Goal: Answer question/provide support

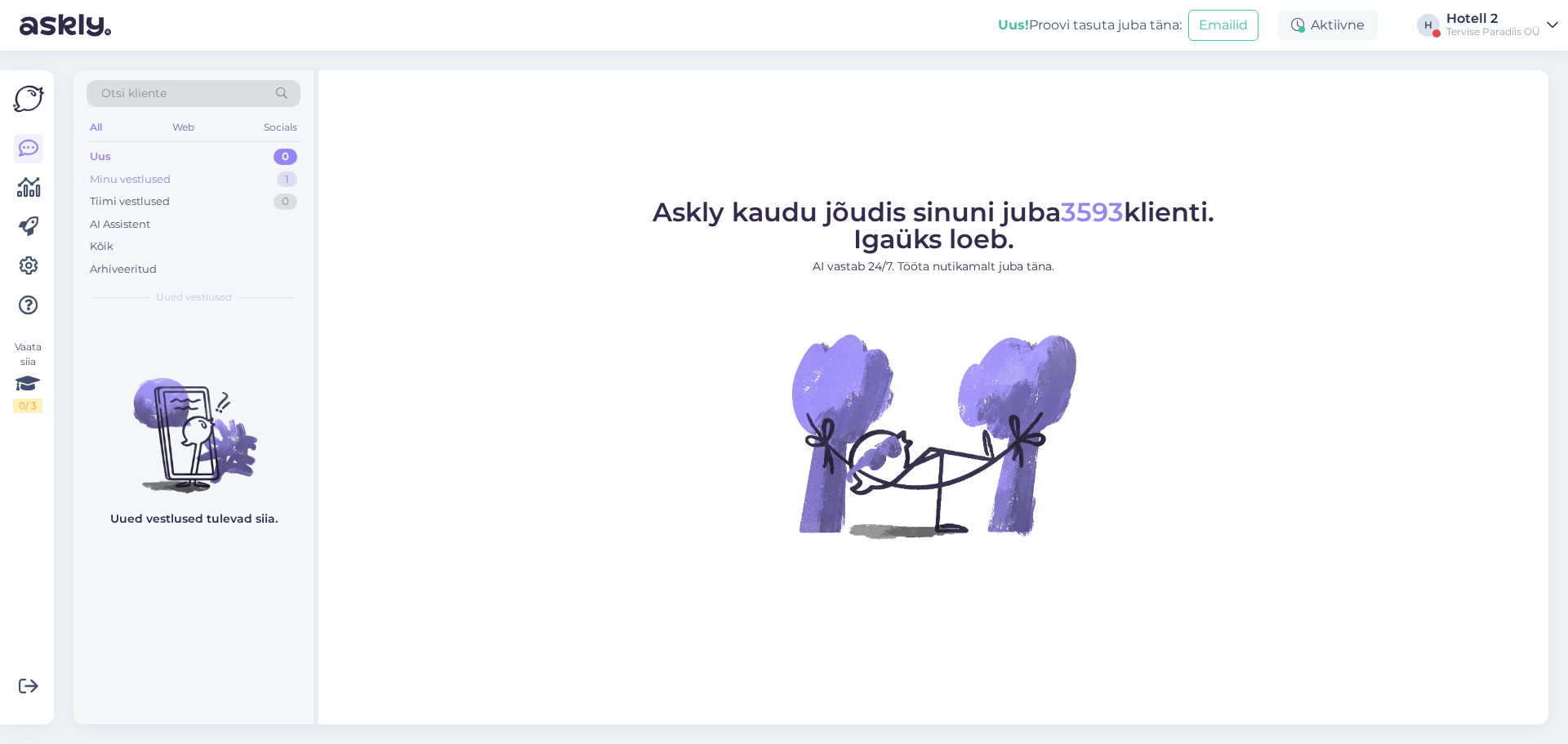
click at [126, 183] on div "Minu vestlused" at bounding box center [130, 180] width 81 height 16
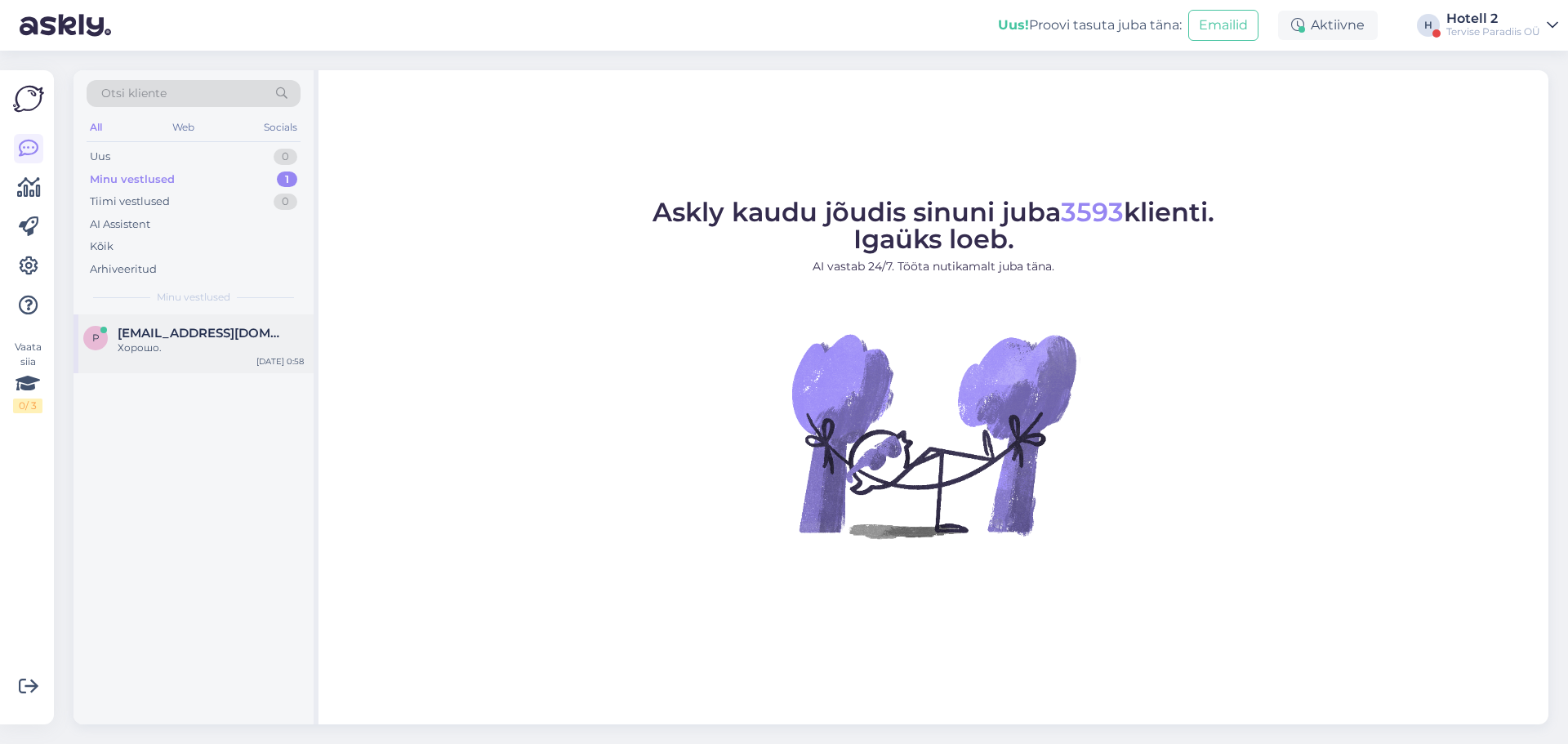
click at [129, 351] on div "Хорошо." at bounding box center [210, 347] width 186 height 14
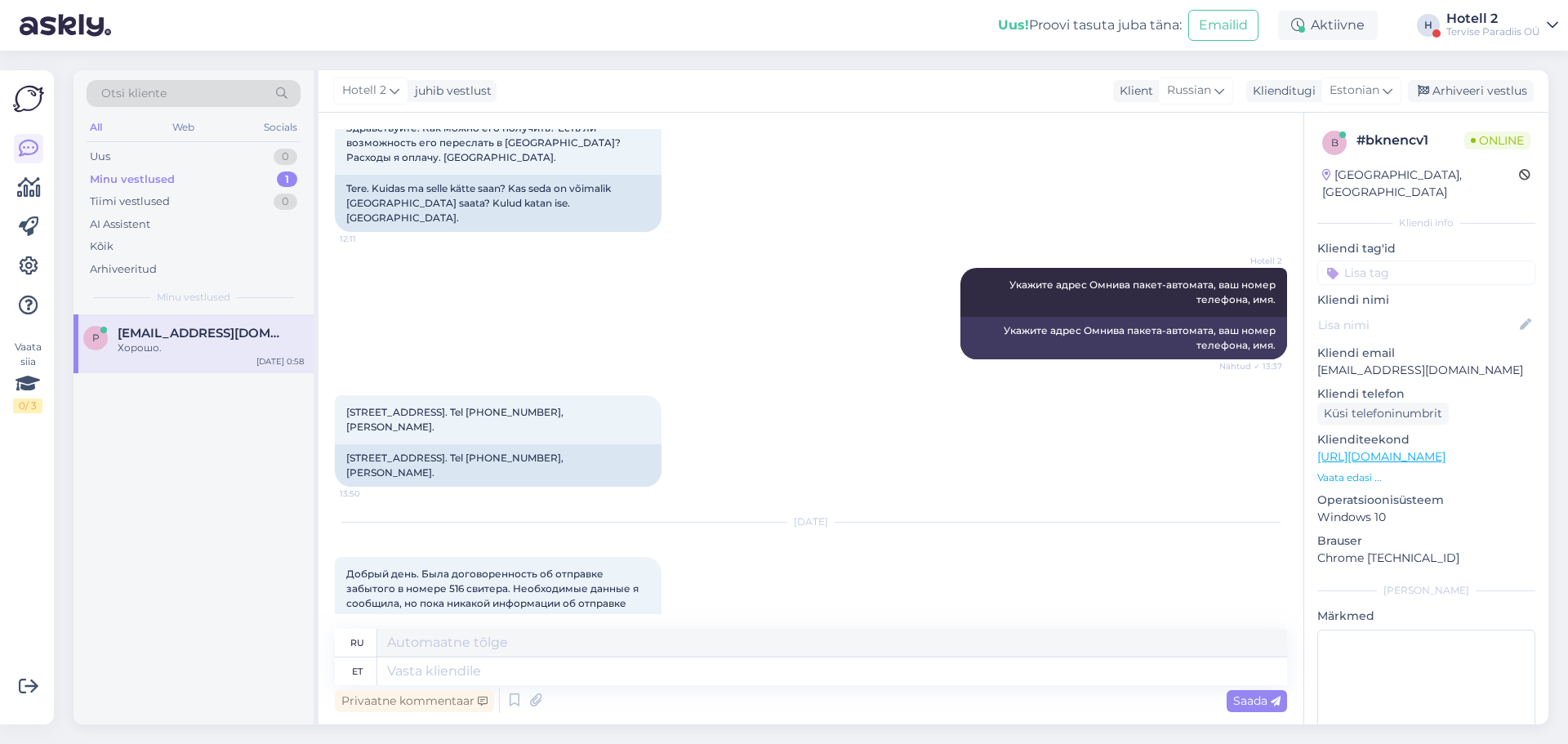
scroll to position [1102, 0]
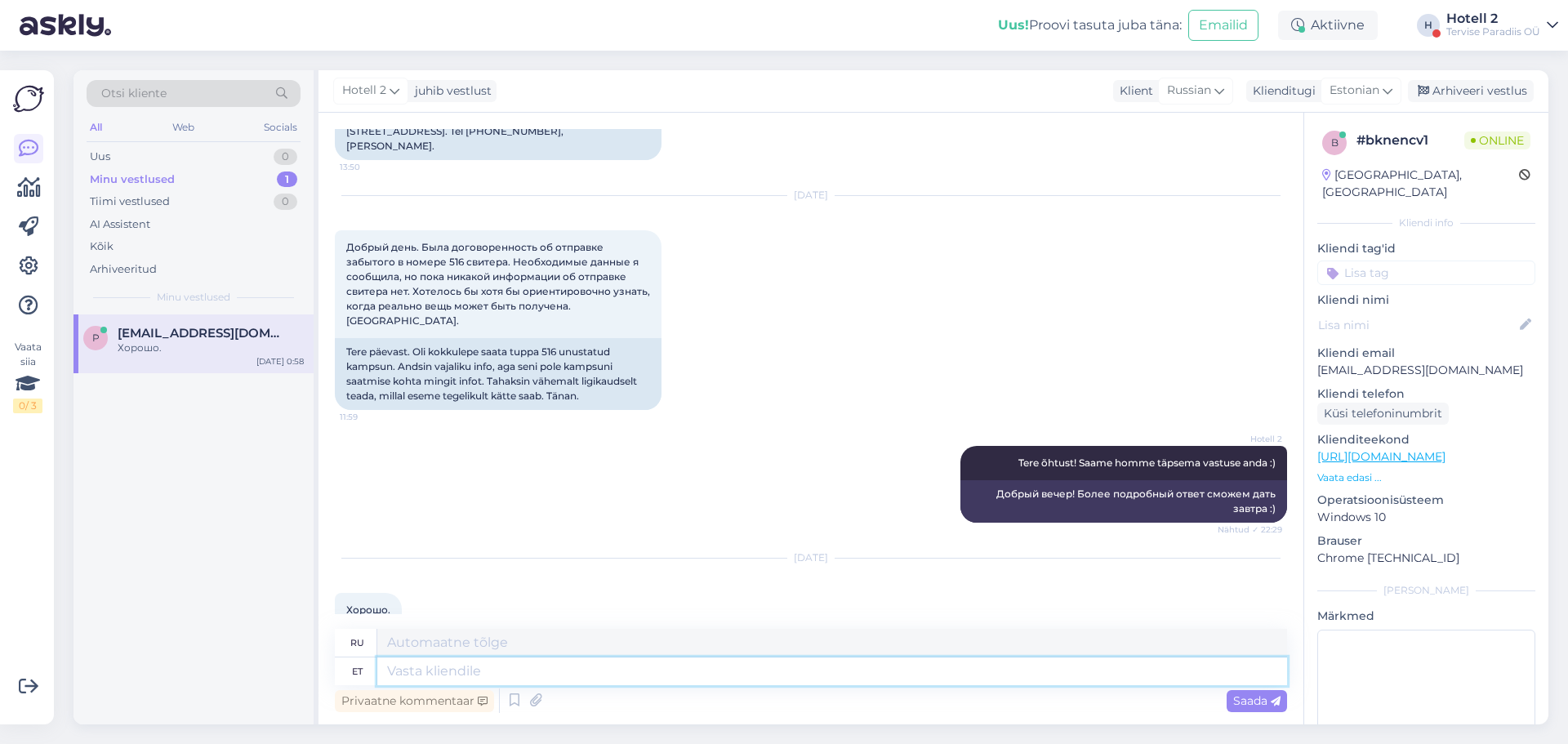
click at [465, 667] on textarea at bounding box center [832, 670] width 910 height 28
type textarea "Tere,"
type textarea "Привет"
type textarea "Tere, v"
type textarea "Привет,"
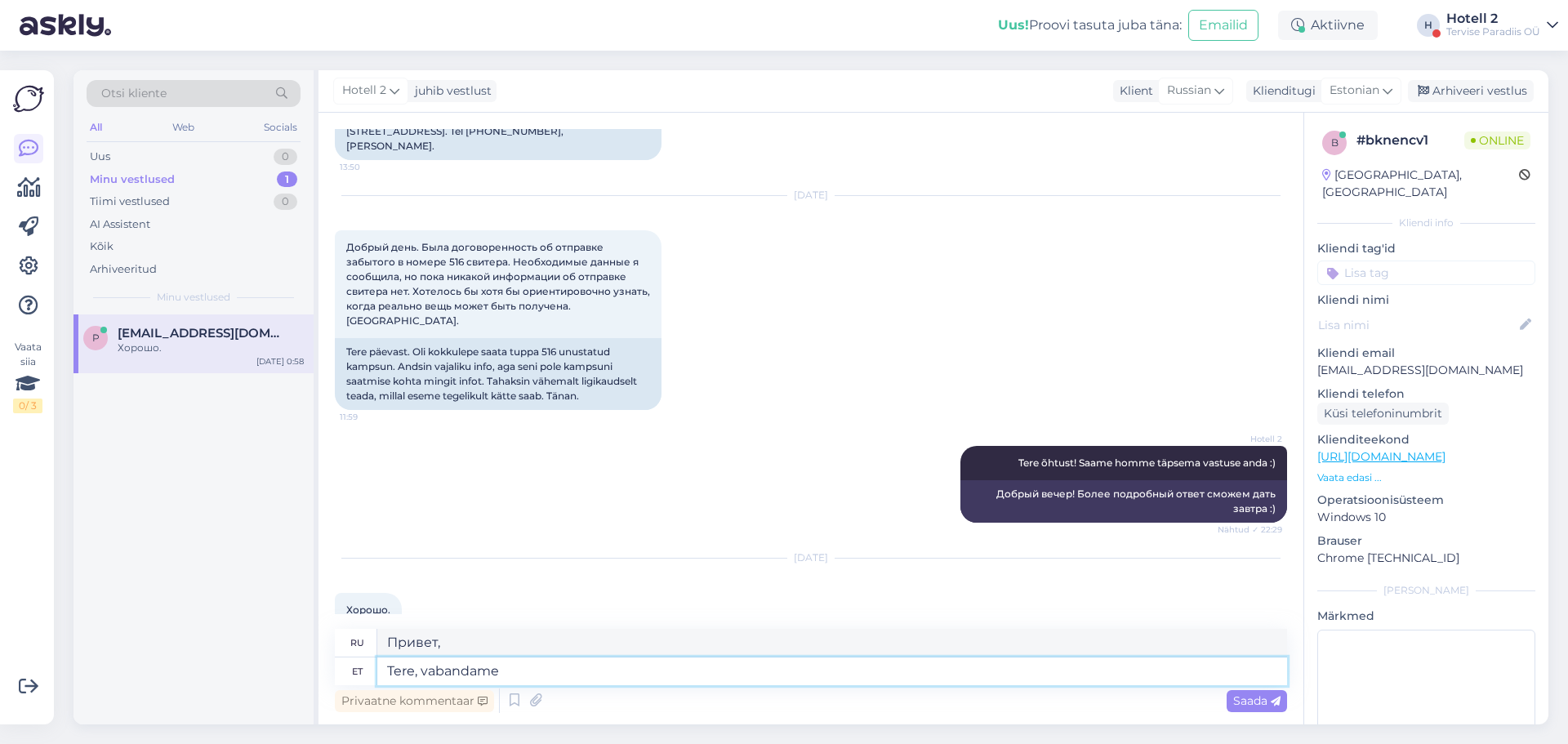
type textarea "Tere, vabandame e"
type textarea "Здравствуйте, приносим извинения."
type textarea "Tere, vabandame et pakk o"
type textarea "Здравствуйте, приносим извинения за посылку."
type textarea "Tere, vabandame et pakk on"
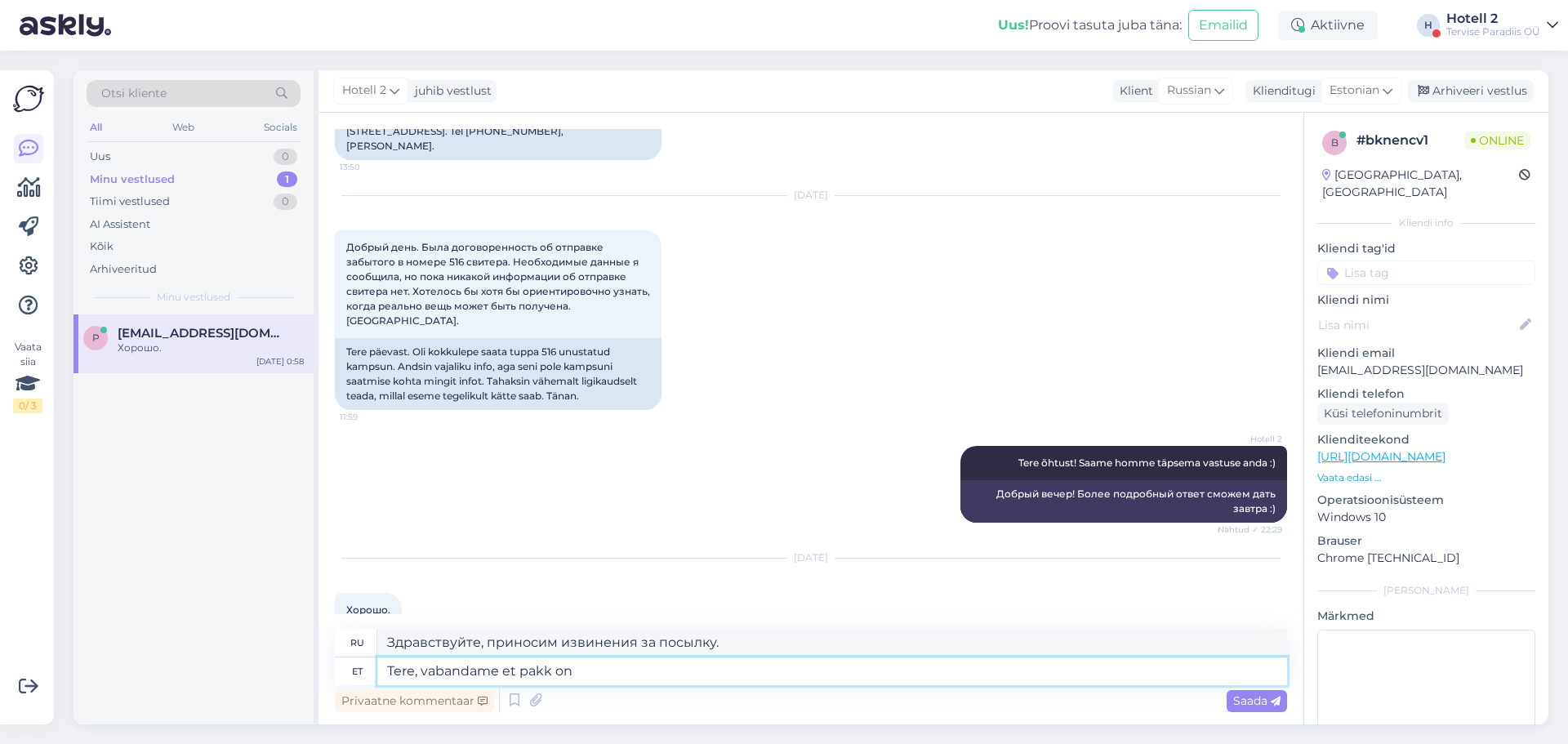
type textarea "Здравствуйте, нам жаль, что посылка"
type textarea "Tere, vabandame et pakk on jäänud"
type textarea "Здравствуйте, нам жаль, что посылка [PERSON_NAME]."
click at [548, 672] on textarea "Tere, vabandame et pakk on jäänud" at bounding box center [832, 670] width 910 height 28
type textarea "Tere, vabandame et paki on jäänud"
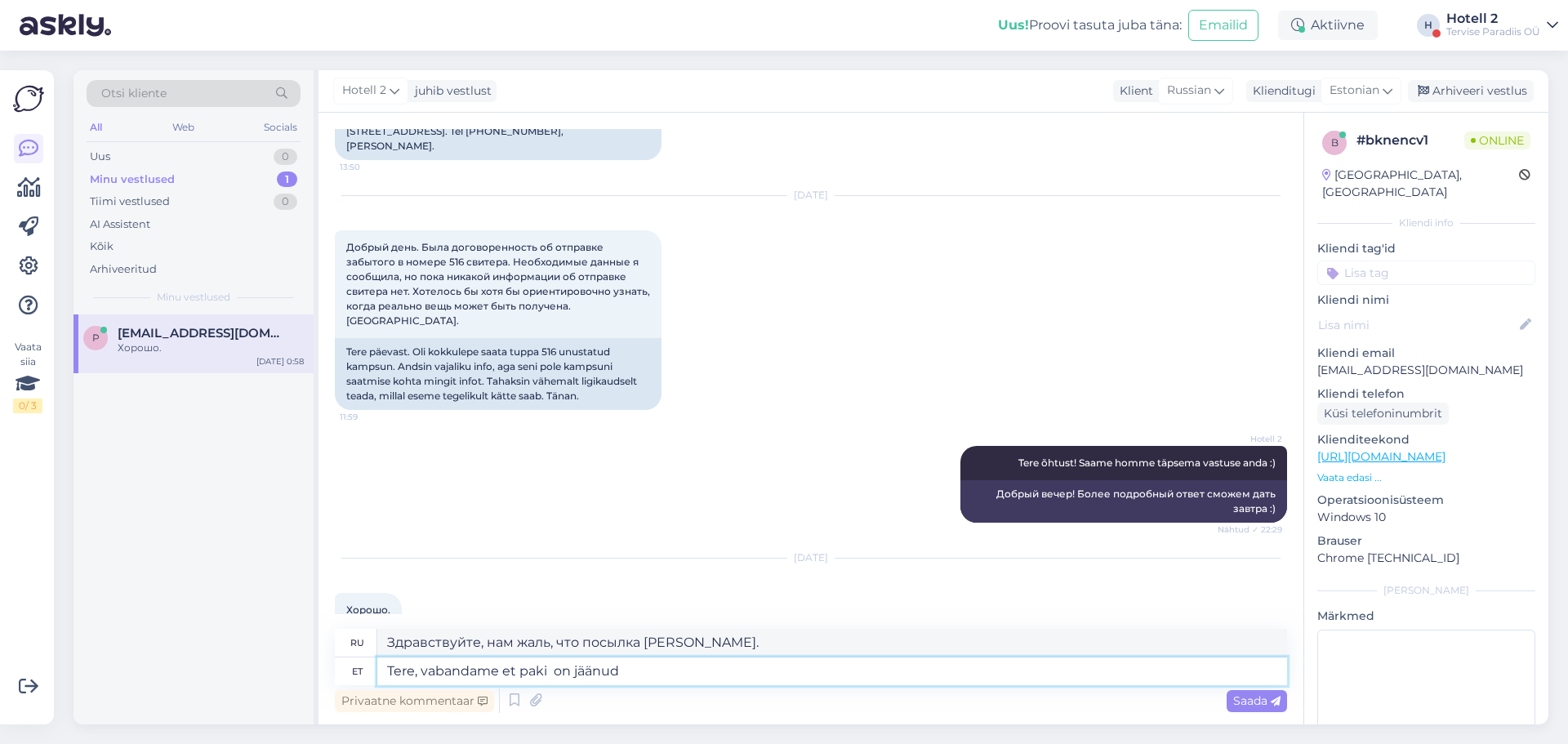
type textarea "Здравствуйте, нам жаль, что посылка была утеряна."
type textarea "Tere, vabandame et paki sa on jäänud"
type textarea "Здравствуйте, приносим извинения за утерю посылки."
type textarea "Tere, vabandame et paki saa on jäänud"
type textarea "Здравствуйте, приносим извинения за задержку."
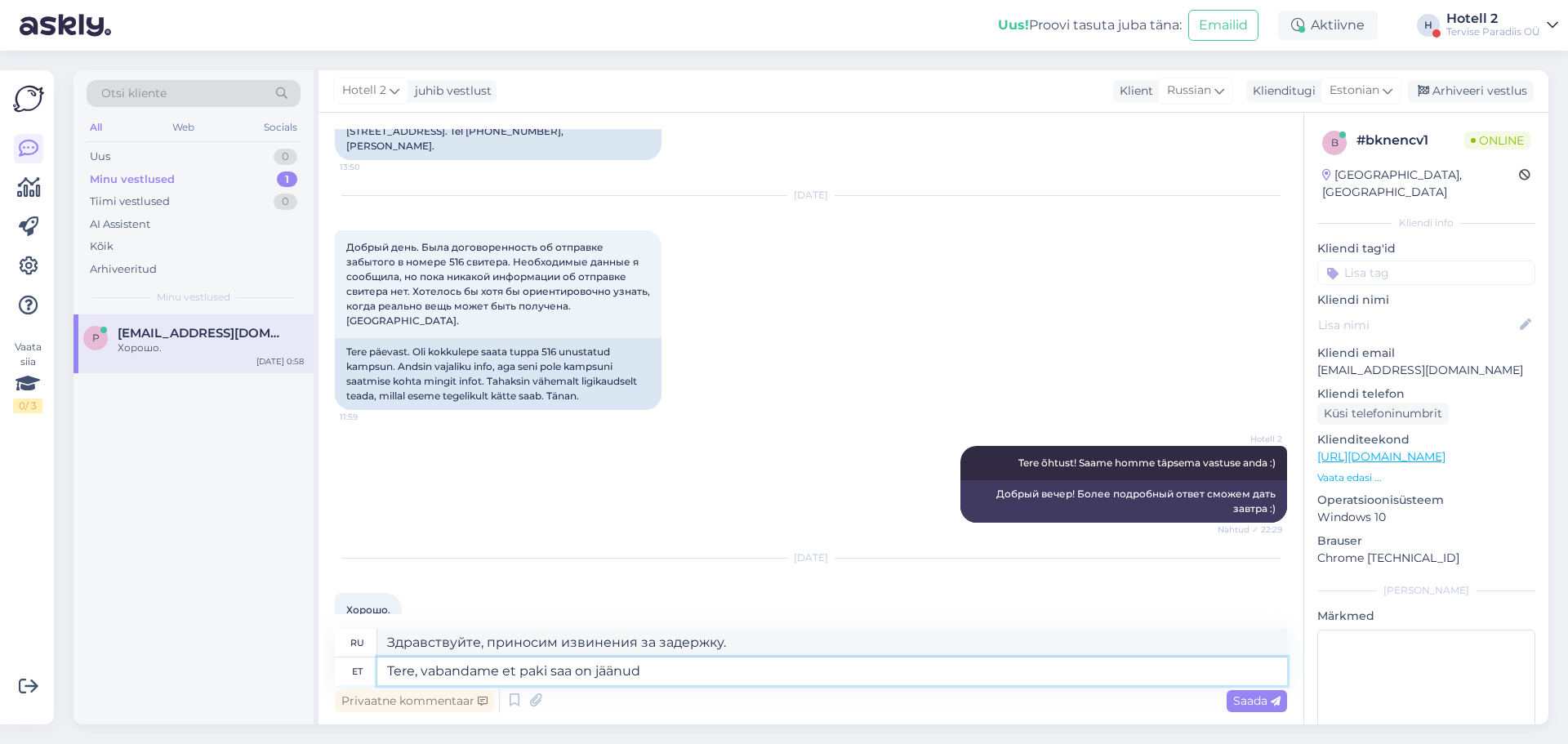
type textarea "Tere, vabandame et paki saat on jäänud"
type textarea "Здравствуйте, приносим извинения за задержку посылки."
type textarea "Tere, vabandame et paki saatm on jäänud"
type textarea "Здравствуйте, приносим извинения за задержку с отправкой посылки."
click at [738, 685] on div "Privaatne kommentaar Saada" at bounding box center [810, 700] width 953 height 31
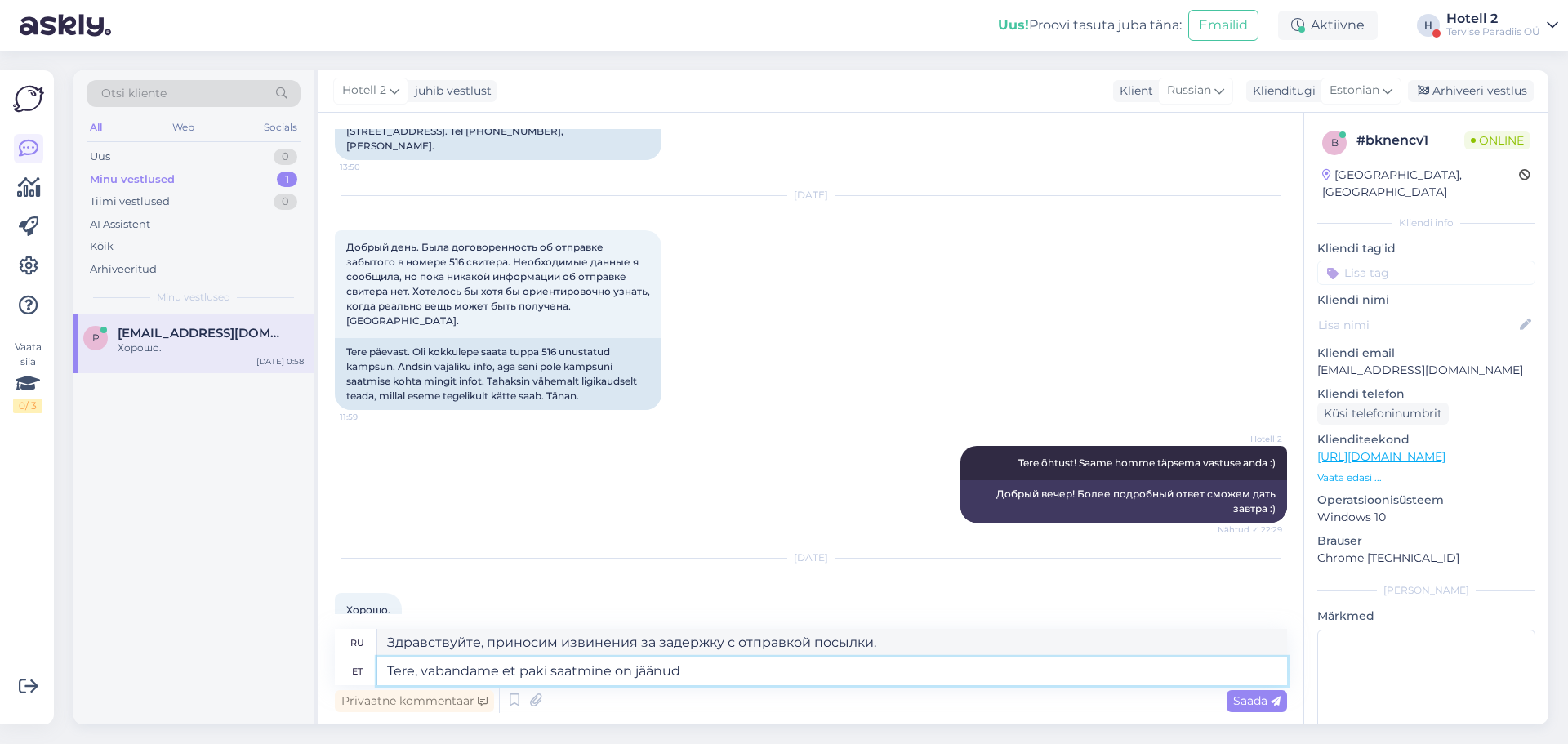
click at [732, 664] on textarea "Tere, vabandame et paki saatmine on jäänud" at bounding box center [832, 670] width 910 height 28
type textarea "Tere, vabandame et paki saatmine on jäänud tähelepanuta."
type textarea "Здравствуйте, приносим извинения, что посылка осталась без внимания."
type textarea "Tere, vabandame et paki saatmine on jäänud tähelepanuta."
type textarea "Здравствуйте, приносим извинения за то, что отправка посылки была пропущена."
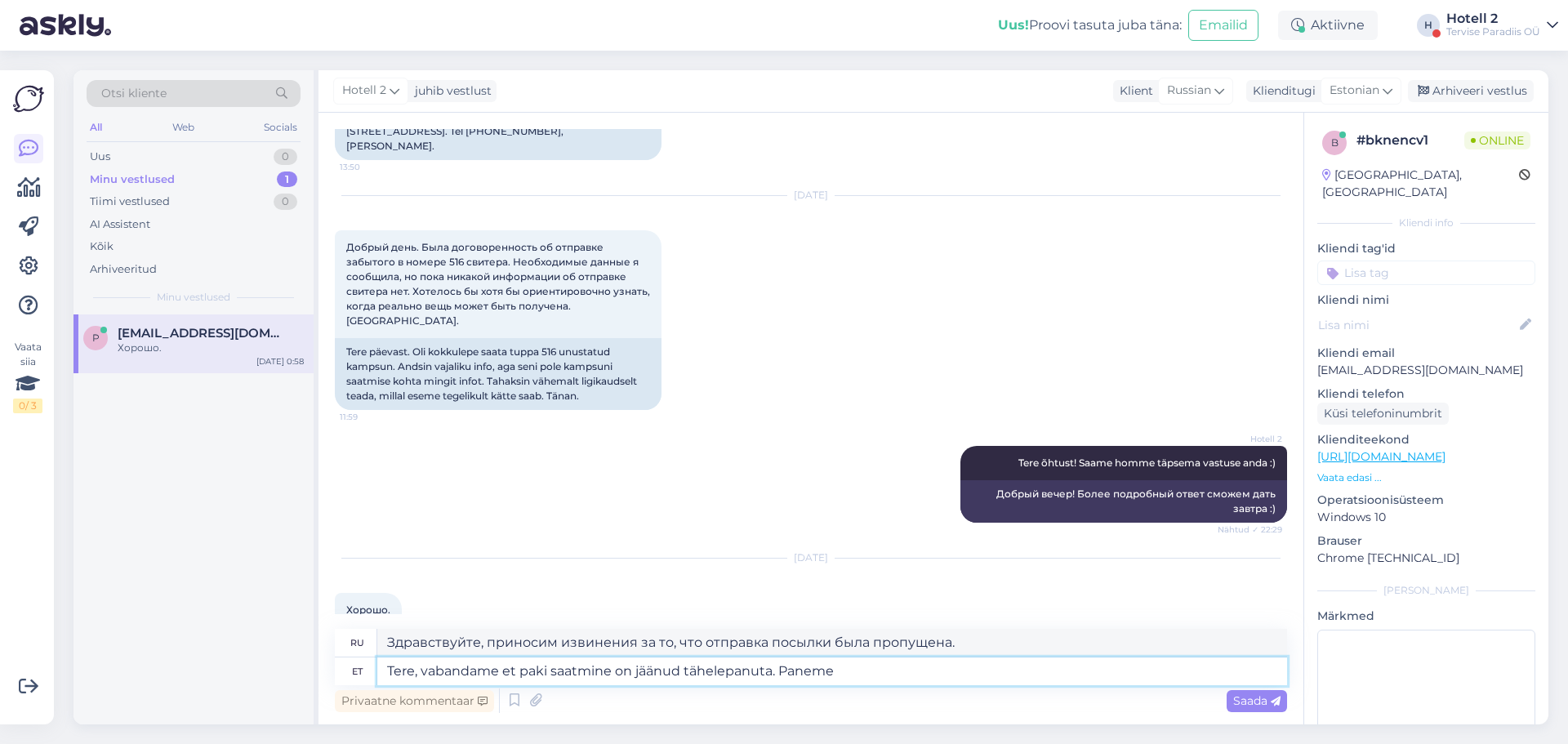
type textarea "Tere, vabandame et paki saatmine on jäänud tähelepanuta. Paneme p"
type textarea "Здравствуйте, приносим извинения за то, что посылка не была доставлена. Мы"
type textarea "Tere, vabandame et paki saatmine on jäänud tähelepanuta. Paneme paki"
type textarea "Здравствуйте, приносим извинения за то, что посылка не была доставлена. Мы её д…"
type textarea "Tere, vabandame et paki saatmine on jäänud tähelepanuta. Paneme paki täna t"
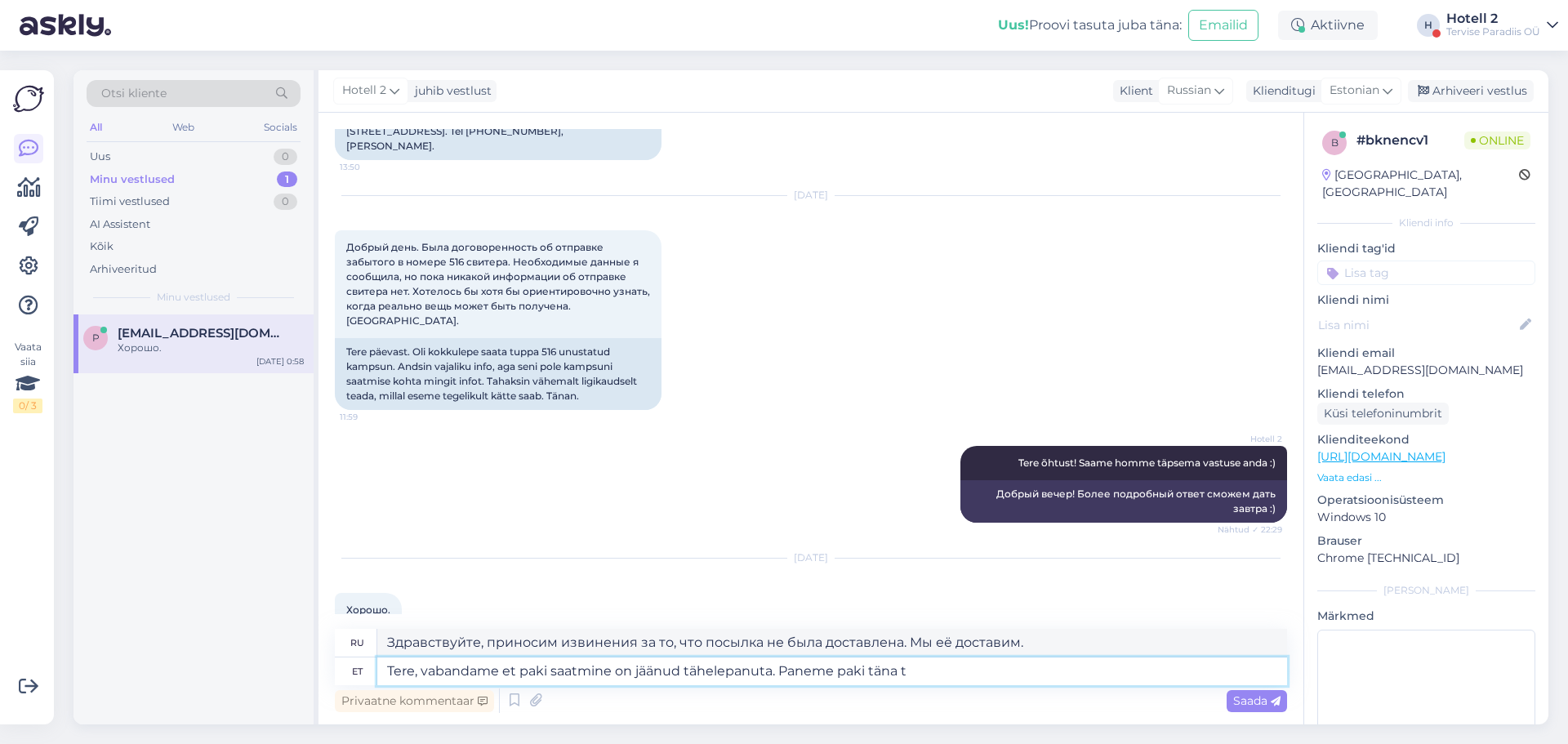
type textarea "Здравствуйте, приносим извинения за то, что посылка осталась без внимания. Мы о…"
type textarea "Tere, vabandame et paki saatmine on jäänud tähelepanuta. Paneme paki täna teele"
type textarea "Здравствуйте! Приносим извинения за задержку отправки посылки. Мы отправим её с…"
type textarea "Tere, vabandame et paki saatmine on jäänud tähelepanuta. Paneme paki täna teele"
click at [1252, 698] on span "Saada" at bounding box center [1257, 700] width 48 height 14
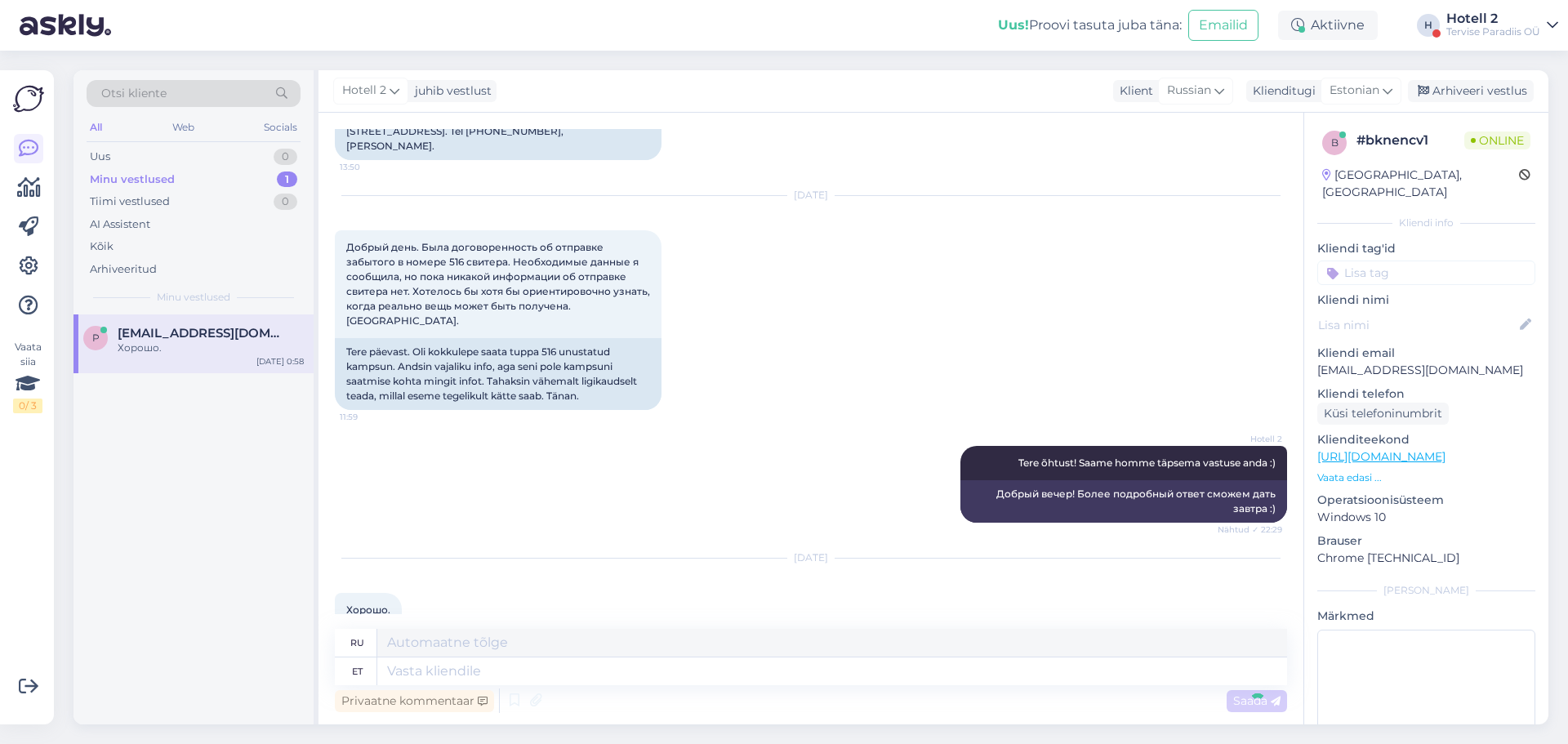
scroll to position [1229, 0]
